Goal: Task Accomplishment & Management: Complete application form

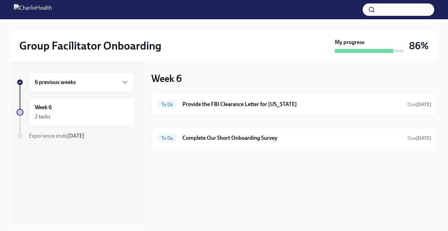
click at [99, 86] on div "6 previous weeks" at bounding box center [82, 82] width 106 height 20
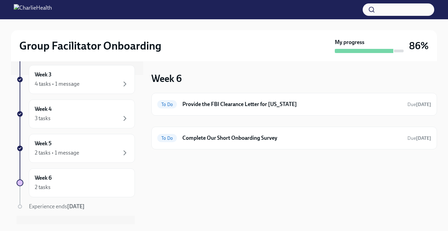
scroll to position [163, 0]
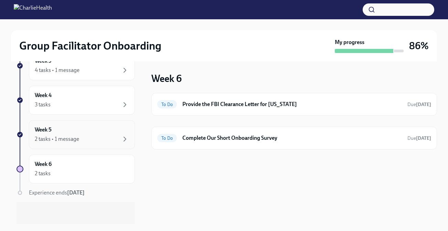
click at [89, 146] on div "Week 5 2 tasks • 1 message" at bounding box center [82, 134] width 106 height 29
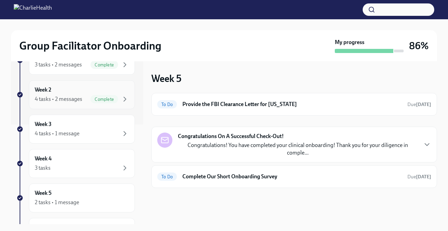
scroll to position [100, 0]
click at [87, 133] on div "4 tasks • 1 message" at bounding box center [82, 133] width 94 height 8
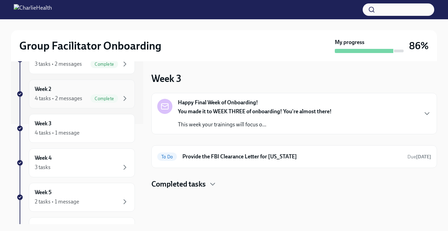
click at [107, 91] on div "Week 2 4 tasks • 2 messages Complete" at bounding box center [82, 93] width 94 height 17
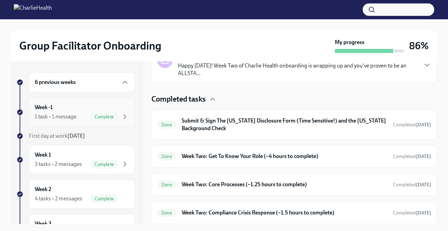
click at [103, 117] on span "Complete" at bounding box center [104, 116] width 28 height 5
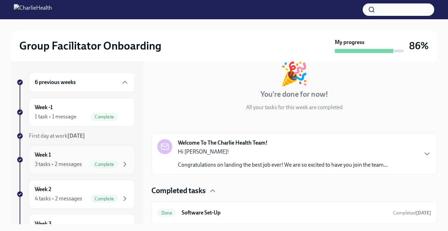
click at [98, 153] on div "Week 1 3 tasks • 2 messages Complete" at bounding box center [82, 159] width 94 height 17
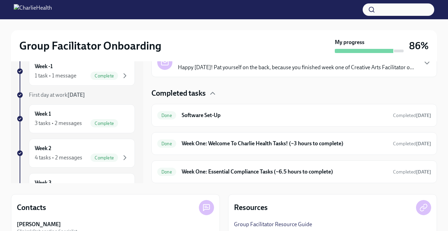
scroll to position [44, 0]
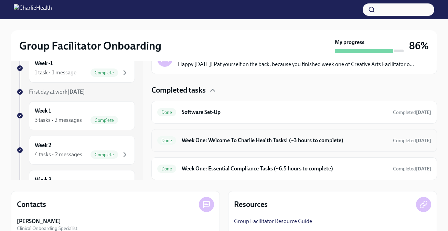
click at [208, 140] on h6 "Week One: Welcome To Charlie Health Tasks! (~3 hours to complete)" at bounding box center [285, 141] width 206 height 8
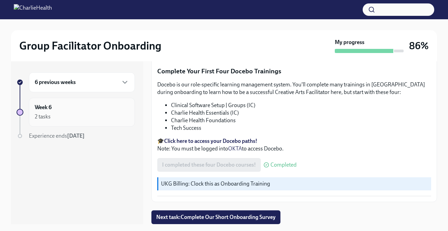
click at [111, 116] on div "2 tasks" at bounding box center [82, 116] width 94 height 8
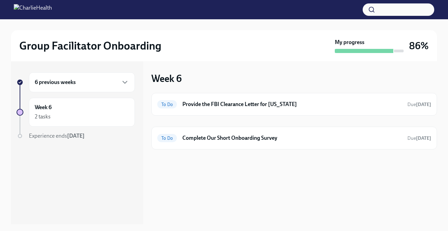
click at [99, 83] on div "6 previous weeks" at bounding box center [82, 82] width 94 height 8
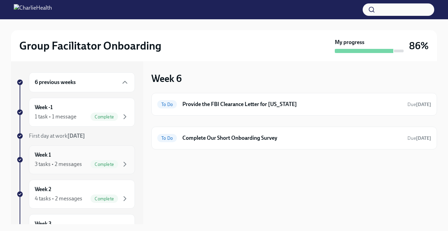
click at [91, 167] on div "Complete" at bounding box center [109, 164] width 39 height 8
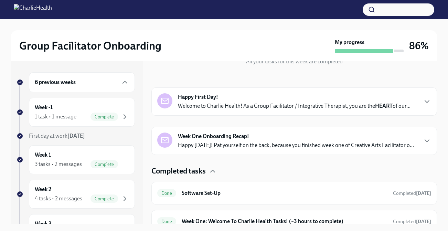
scroll to position [124, 0]
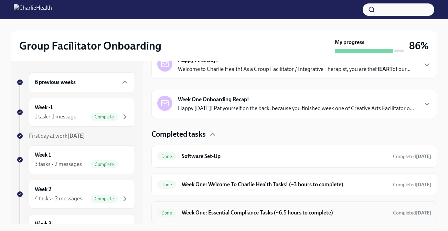
click at [225, 214] on h6 "Week One: Essential Compliance Tasks (~6.5 hours to complete)" at bounding box center [285, 213] width 206 height 8
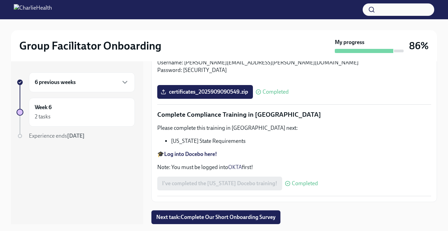
scroll to position [1550, 0]
click at [122, 74] on div "6 previous weeks" at bounding box center [82, 82] width 106 height 20
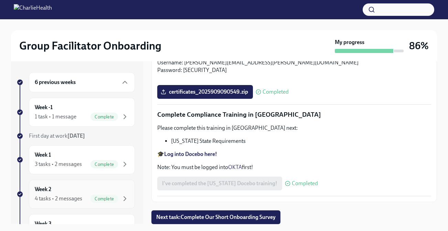
click at [85, 189] on div "Week 2 4 tasks • 2 messages Complete" at bounding box center [82, 193] width 94 height 17
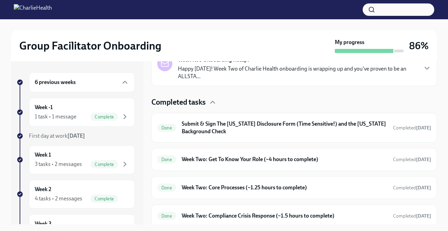
scroll to position [179, 0]
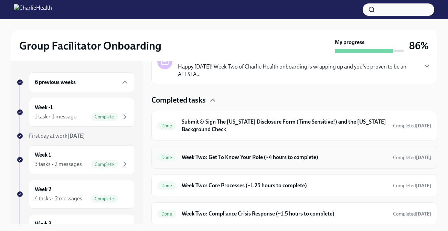
click at [205, 160] on h6 "Week Two: Get To Know Your Role (~4 hours to complete)" at bounding box center [285, 157] width 206 height 8
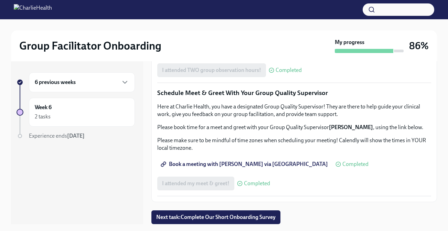
scroll to position [685, 0]
click at [210, 162] on span "Book a meeting with [PERSON_NAME] via [GEOGRAPHIC_DATA]" at bounding box center [245, 164] width 166 height 7
